Goal: Task Accomplishment & Management: Use online tool/utility

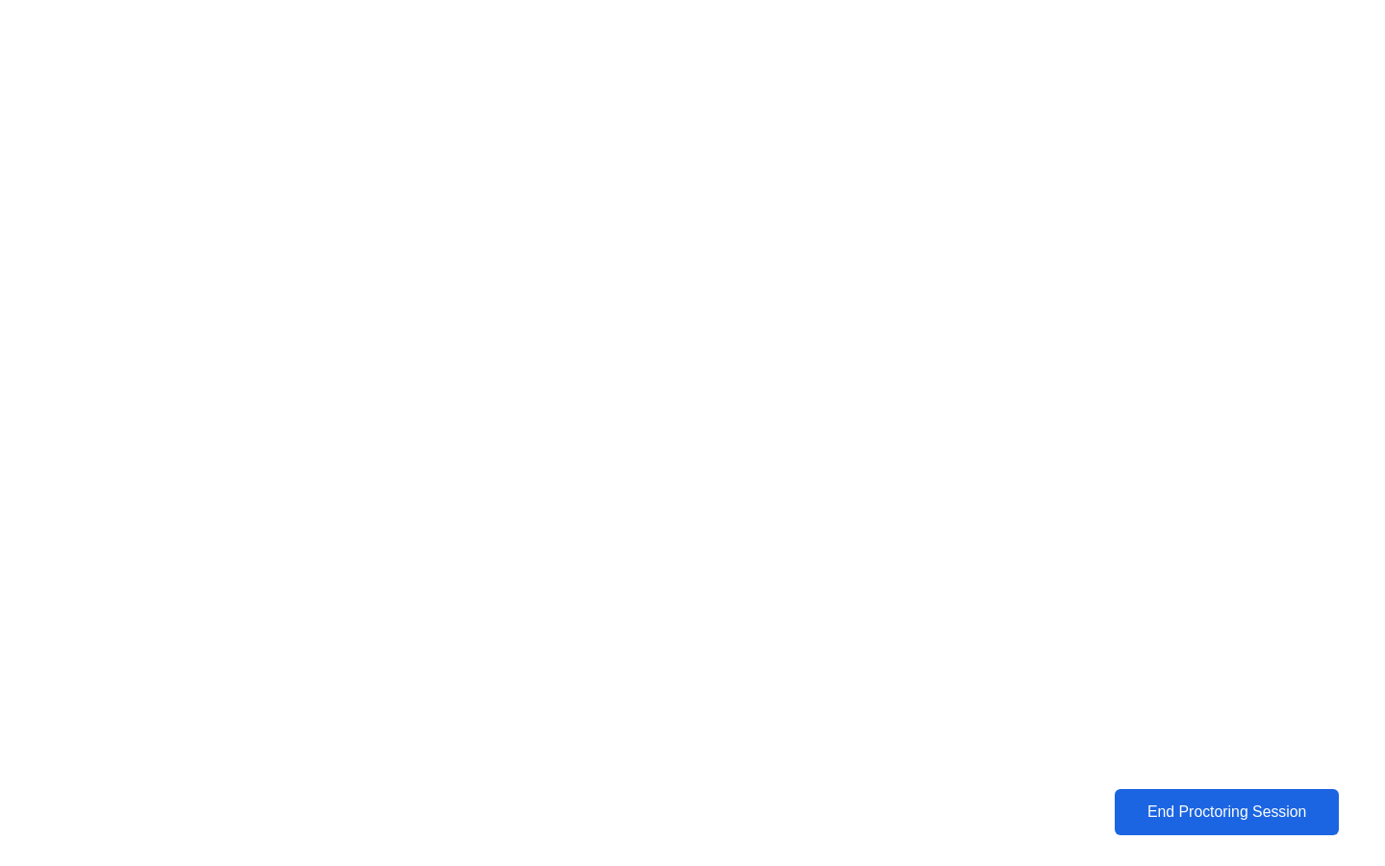
click at [1161, 819] on div "End Proctoring Session" at bounding box center [1227, 811] width 215 height 17
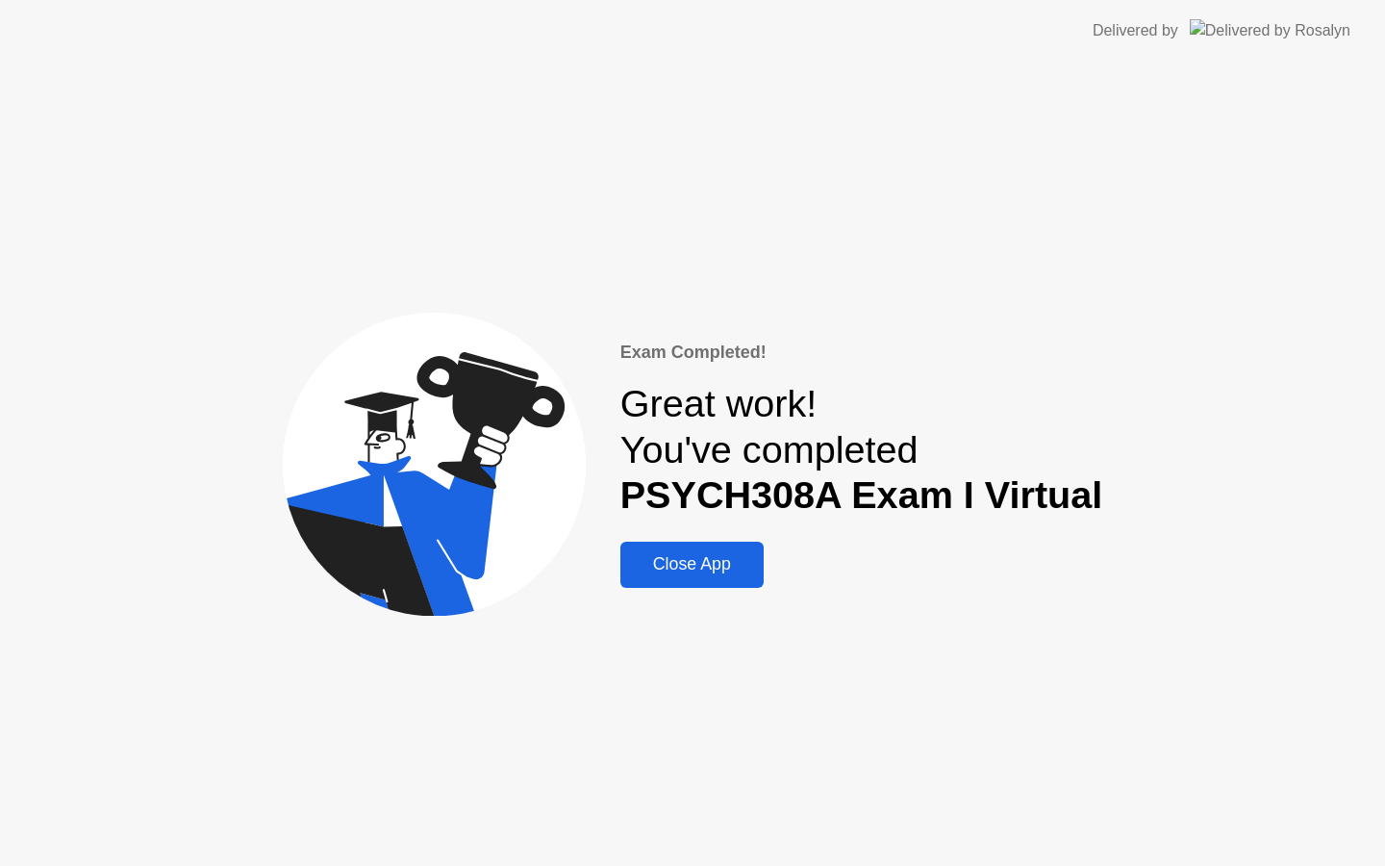
click at [729, 569] on div "Close App" at bounding box center [692, 564] width 132 height 20
